Goal: Task Accomplishment & Management: Use online tool/utility

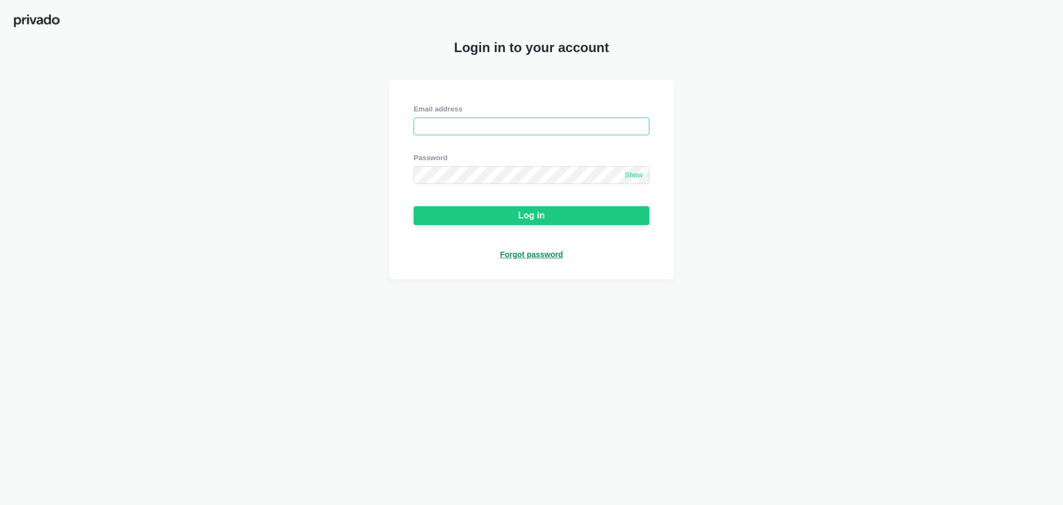
type input "[EMAIL_ADDRESS][DOMAIN_NAME]"
click at [476, 153] on div at bounding box center [532, 144] width 236 height 18
click at [817, 267] on div "Email address [EMAIL_ADDRESS][DOMAIN_NAME] Password Show Log in Forgot password" at bounding box center [531, 179] width 1063 height 199
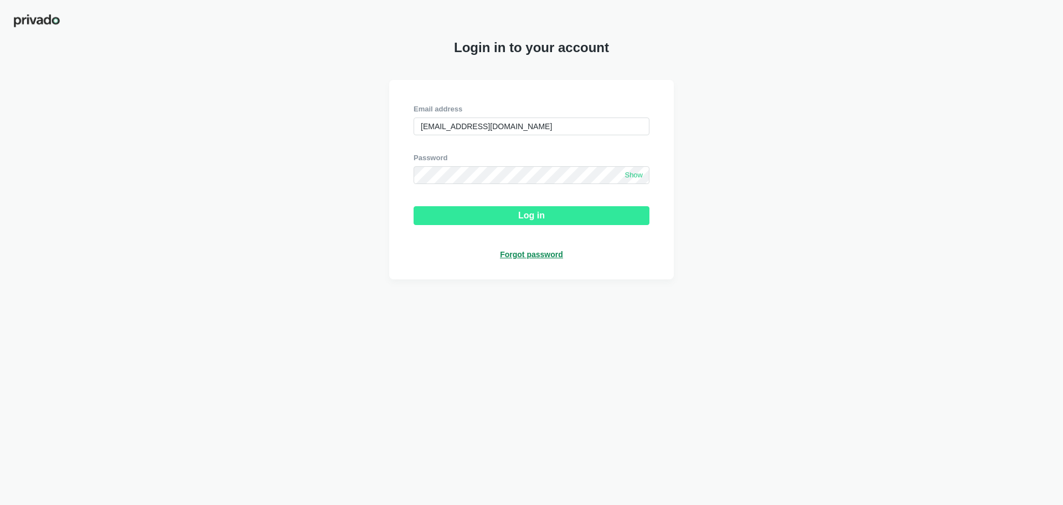
click at [512, 222] on button "Log in" at bounding box center [532, 215] width 236 height 19
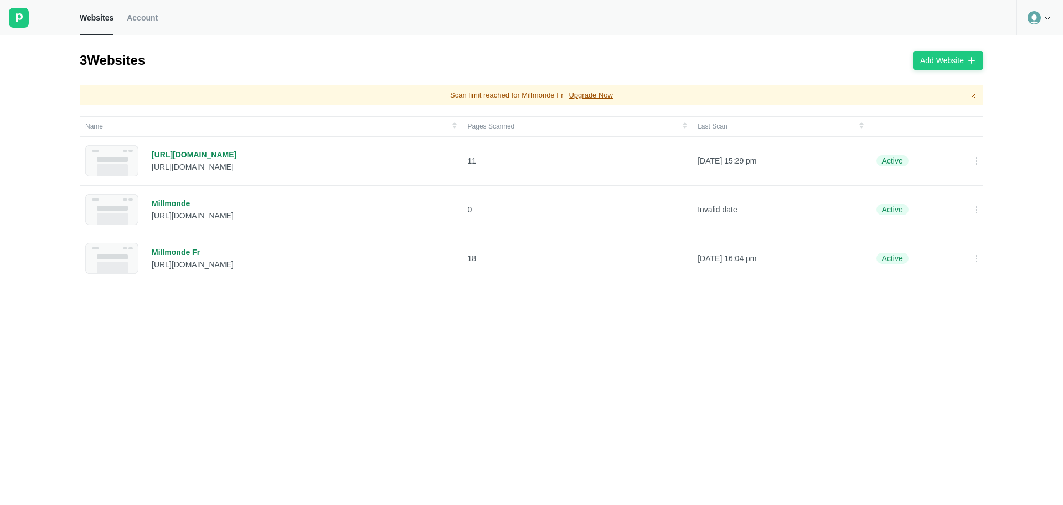
click at [912, 380] on div "Name Pages Scanned Last Scan [URL][DOMAIN_NAME] [URL][DOMAIN_NAME] 11 [DATE] 15…" at bounding box center [536, 314] width 912 height 397
click at [203, 158] on div "[URL][DOMAIN_NAME]" at bounding box center [194, 155] width 85 height 10
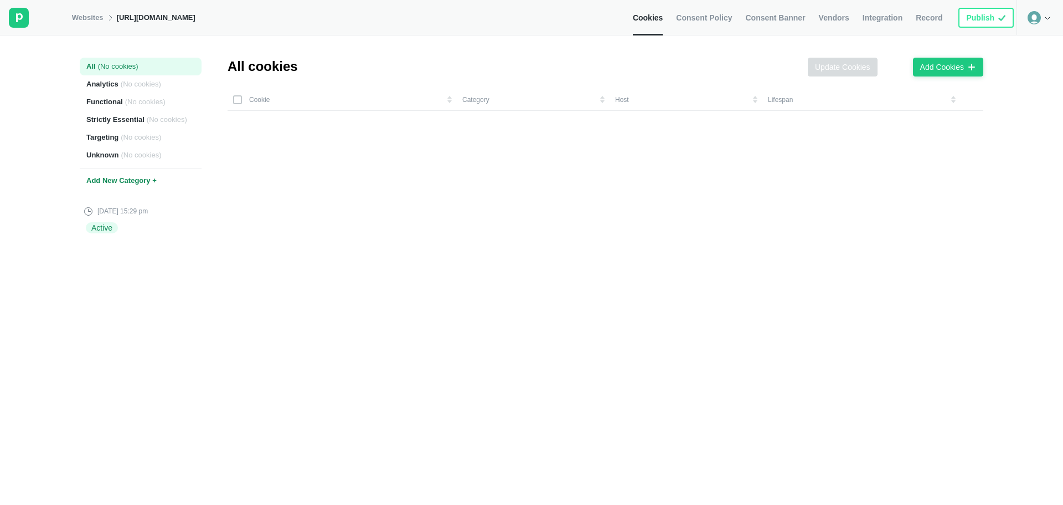
click at [784, 20] on span "Consent Banner" at bounding box center [775, 18] width 60 height 10
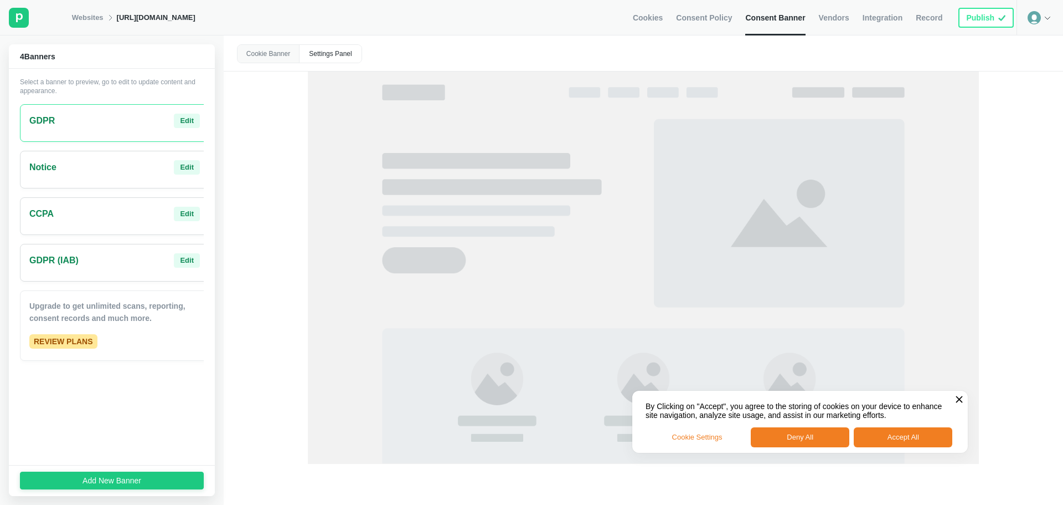
click at [195, 22] on div "Websites [URL][DOMAIN_NAME]" at bounding box center [133, 17] width 123 height 35
click at [195, 22] on div "[URL][DOMAIN_NAME]" at bounding box center [156, 18] width 79 height 10
drag, startPoint x: 214, startPoint y: 18, endPoint x: 140, endPoint y: 23, distance: 73.8
click at [140, 23] on div "Websites [URL][DOMAIN_NAME]" at bounding box center [133, 17] width 123 height 35
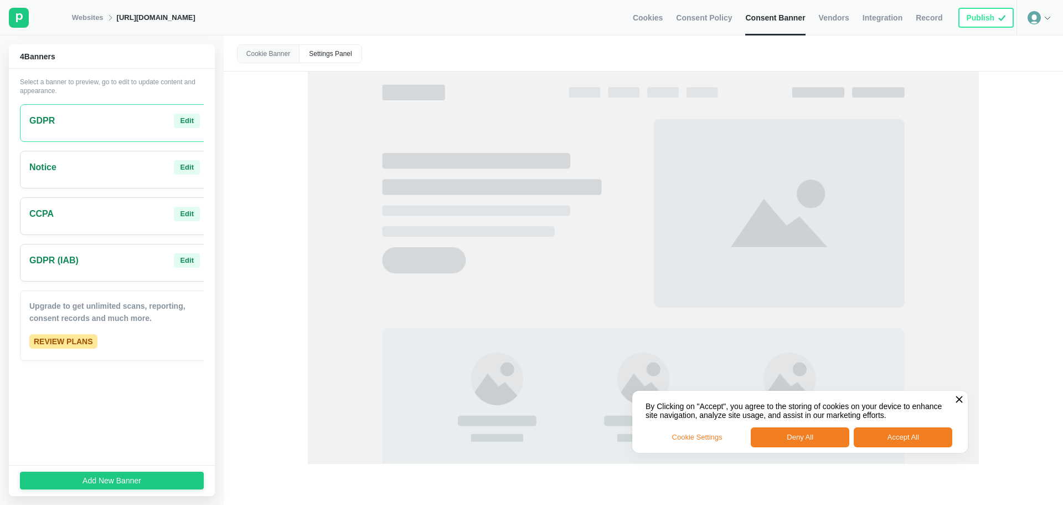
click at [18, 18] on icon at bounding box center [19, 17] width 7 height 9
click at [90, 22] on link "Websites" at bounding box center [88, 18] width 32 height 10
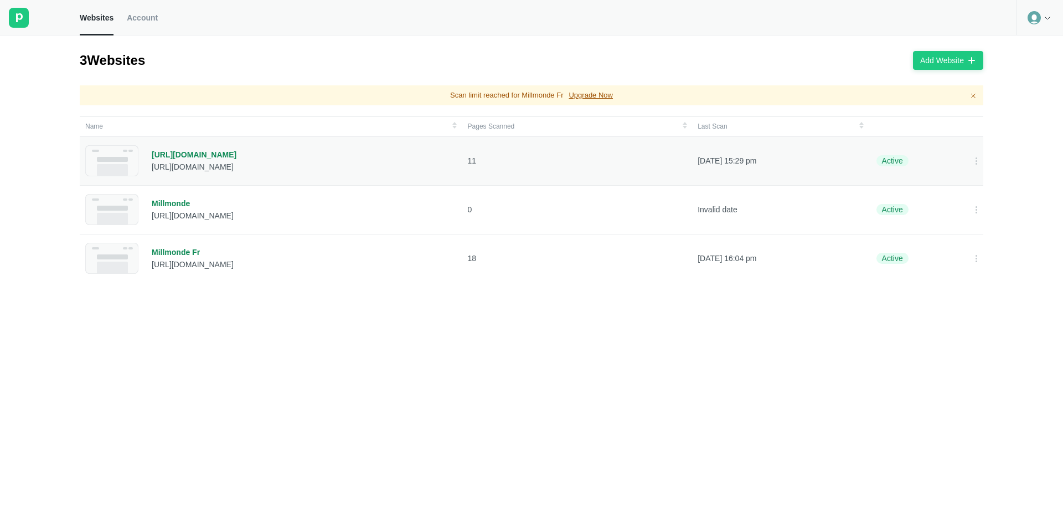
click at [199, 158] on div "[URL][DOMAIN_NAME]" at bounding box center [194, 155] width 85 height 10
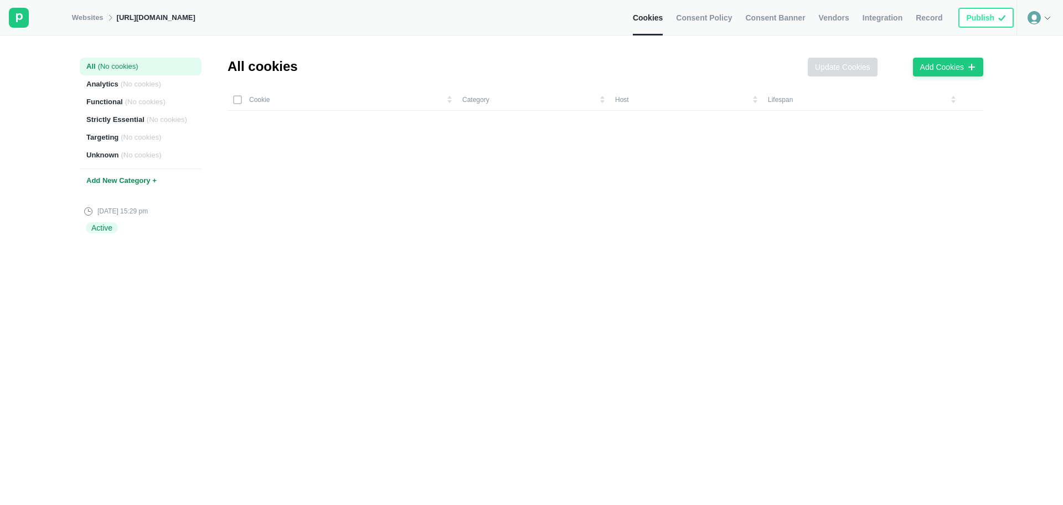
click at [718, 18] on span "Consent Policy" at bounding box center [704, 18] width 56 height 10
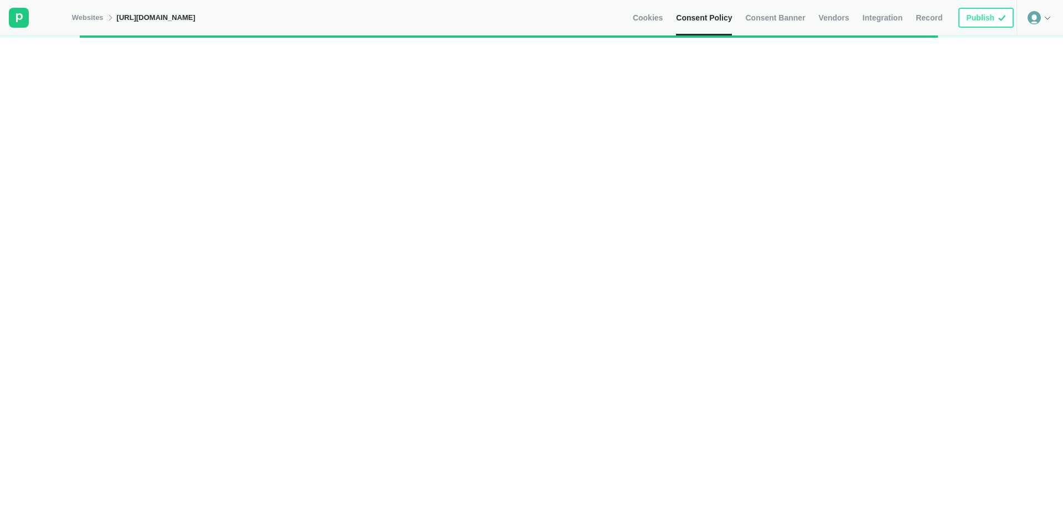
click at [781, 19] on span "Consent Banner" at bounding box center [775, 18] width 60 height 10
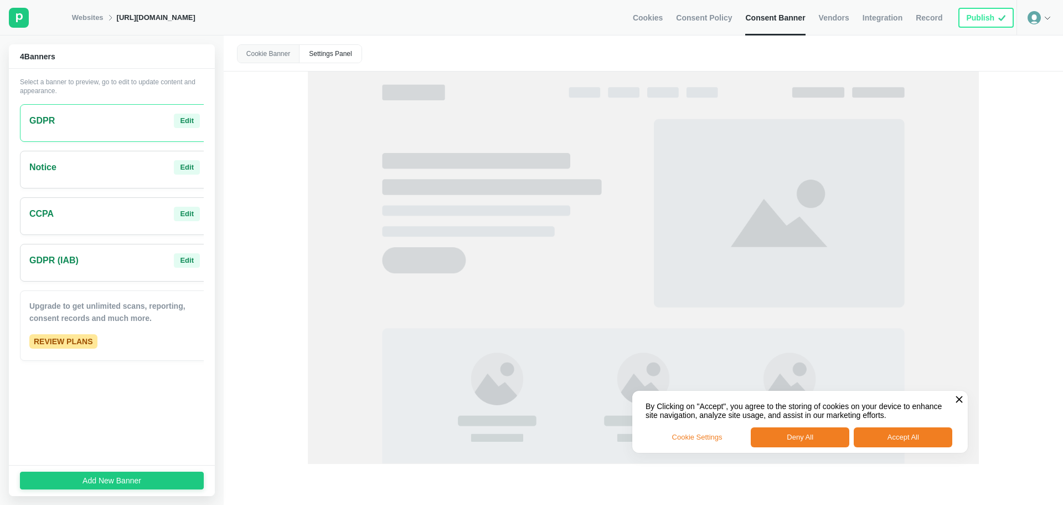
click at [898, 16] on span "Integration" at bounding box center [883, 18] width 40 height 10
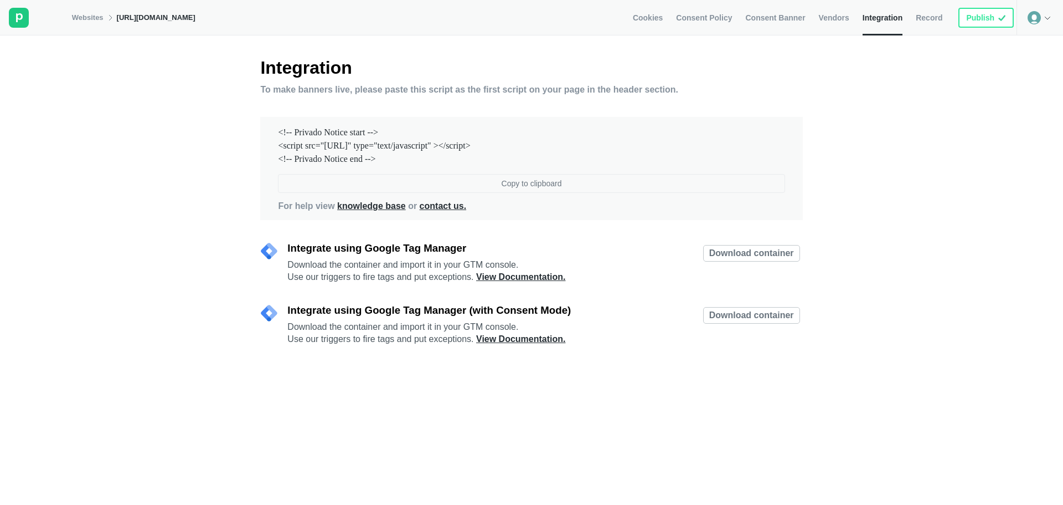
click at [549, 193] on button "Copy to clipboard" at bounding box center [531, 183] width 507 height 19
click at [75, 152] on div "Integration To make banners live, please paste this script as the first script …" at bounding box center [531, 292] width 1063 height 469
